Goal: Transaction & Acquisition: Subscribe to service/newsletter

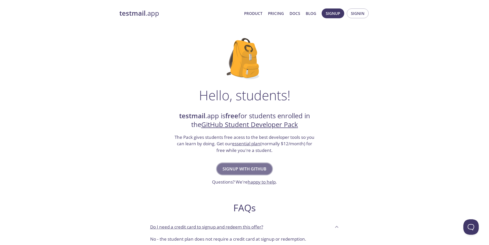
click at [252, 170] on span "Signup with GitHub" at bounding box center [245, 168] width 44 height 7
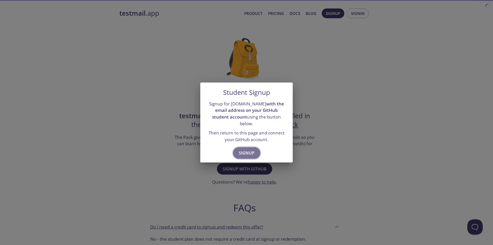
click at [249, 149] on span "Signup" at bounding box center [247, 152] width 16 height 7
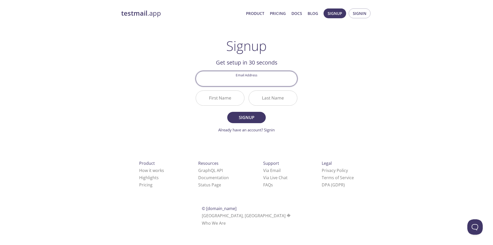
click at [249, 79] on input "Email Address" at bounding box center [246, 78] width 101 height 15
type input "[EMAIL_ADDRESS][DOMAIN_NAME]"
click at [229, 100] on input "First Name" at bounding box center [220, 98] width 48 height 15
type input "Albion"
type input "kabashi"
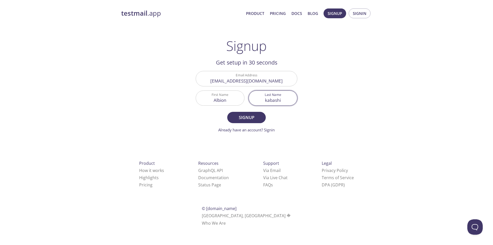
click at [227, 112] on button "Signup" at bounding box center [246, 117] width 39 height 11
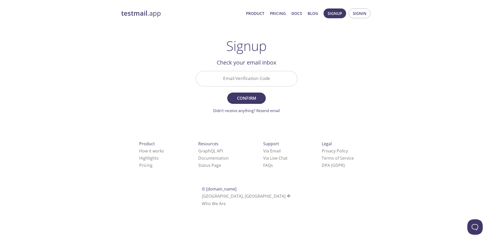
click at [246, 81] on input "Email Verification Code" at bounding box center [246, 78] width 101 height 15
type input "68SRQDG"
click at [251, 99] on span "Confirm" at bounding box center [246, 98] width 27 height 7
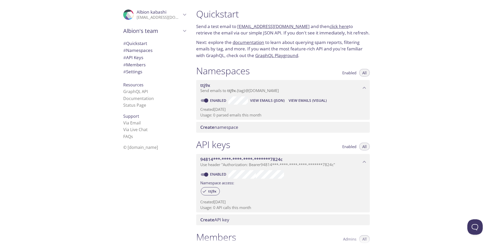
click at [298, 99] on span "View Emails (Visual)" at bounding box center [308, 100] width 38 height 6
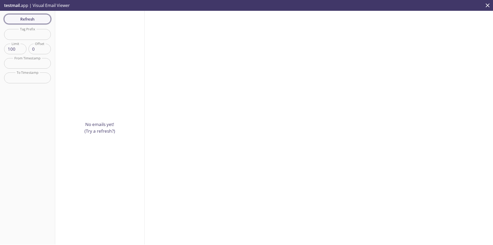
click at [28, 14] on button "Refresh" at bounding box center [27, 19] width 47 height 10
click at [31, 19] on span "Refresh" at bounding box center [27, 19] width 39 height 7
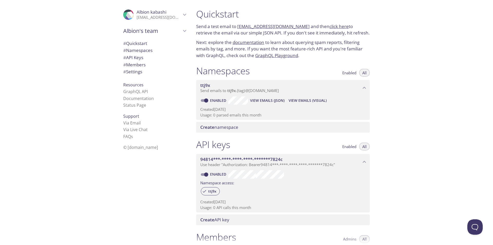
click at [359, 86] on span "ttj9x" at bounding box center [280, 85] width 161 height 6
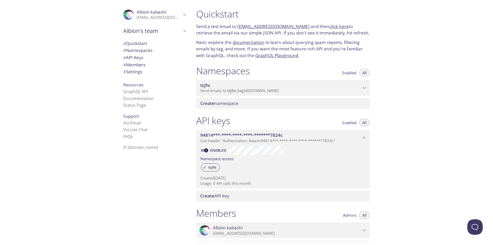
click at [203, 82] on div "ttj9x Send emails to ttj9x . {tag} @inbox.testmail.app" at bounding box center [283, 88] width 174 height 16
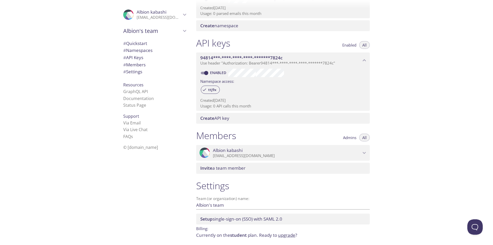
scroll to position [18, 0]
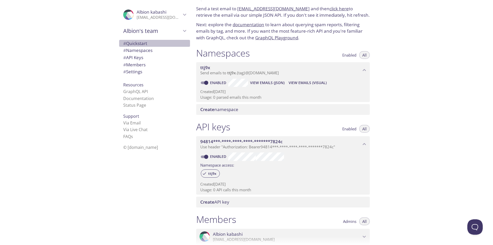
click at [143, 43] on span "# Quickstart" at bounding box center [135, 43] width 24 height 6
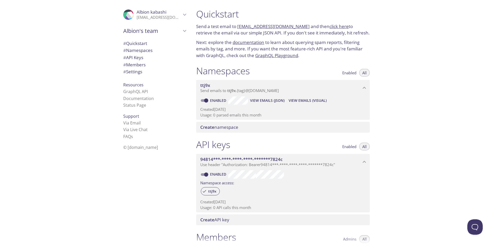
click at [330, 26] on link "click here" at bounding box center [339, 26] width 19 height 6
click at [276, 26] on link "ttj9x.test@inbox.testmail.app" at bounding box center [273, 26] width 72 height 6
click at [144, 49] on span "# Namespaces" at bounding box center [137, 50] width 29 height 6
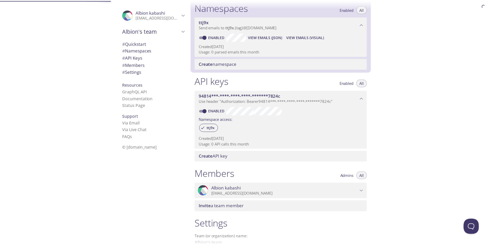
scroll to position [65, 0]
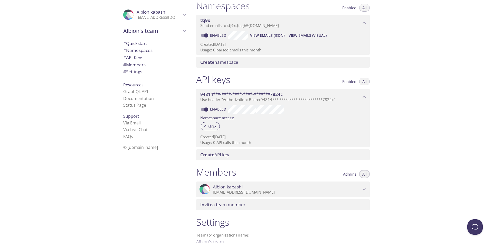
click at [237, 64] on span "Create namespace" at bounding box center [219, 62] width 38 height 6
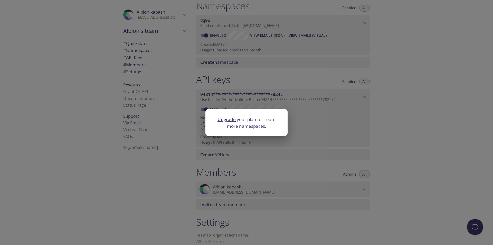
click at [232, 120] on link "Upgrade" at bounding box center [227, 119] width 18 height 6
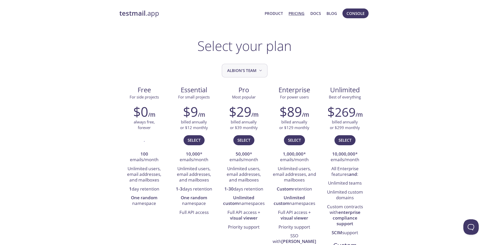
click at [256, 72] on span "Albion's team" at bounding box center [245, 70] width 36 height 7
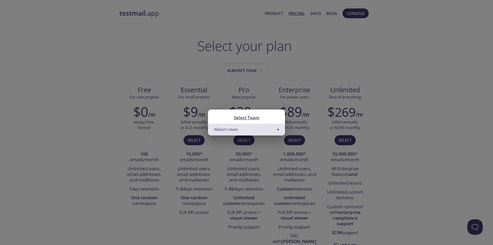
click at [274, 101] on div "Select Team Albion's team" at bounding box center [246, 122] width 493 height 245
